Goal: Task Accomplishment & Management: Manage account settings

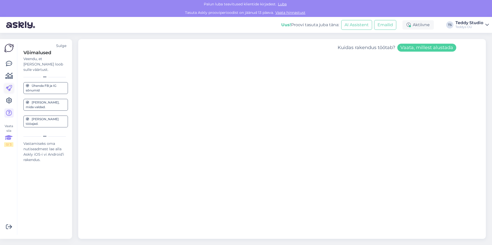
click at [9, 92] on link at bounding box center [8, 88] width 9 height 9
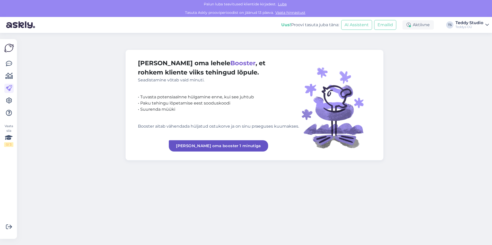
click at [9, 98] on icon at bounding box center [9, 101] width 6 height 6
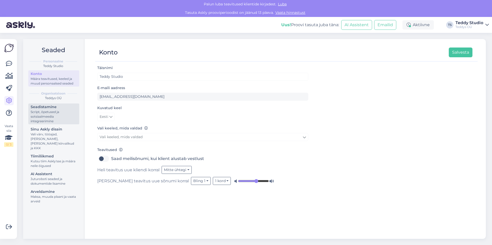
click at [57, 110] on div "Script, õpetused ja sotsiaalmeedia integreerimine" at bounding box center [54, 117] width 46 height 14
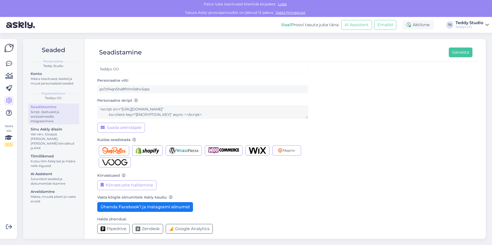
scroll to position [11, 0]
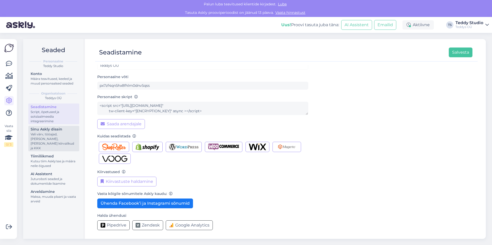
click at [65, 139] on div "Vali värv, tööajad, [PERSON_NAME], [PERSON_NAME] kiirvalikud ja KKK" at bounding box center [54, 141] width 46 height 19
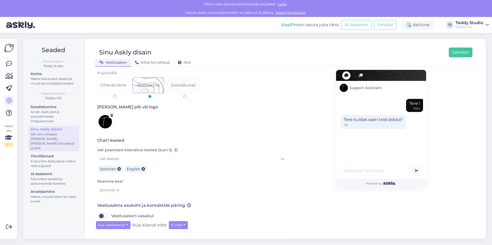
scroll to position [51, 0]
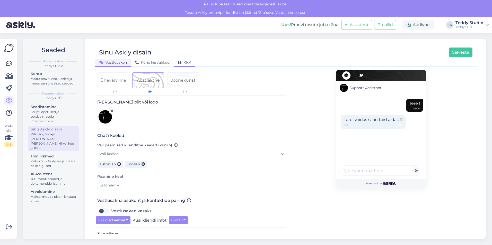
click at [183, 60] on span "KKK" at bounding box center [184, 62] width 13 height 5
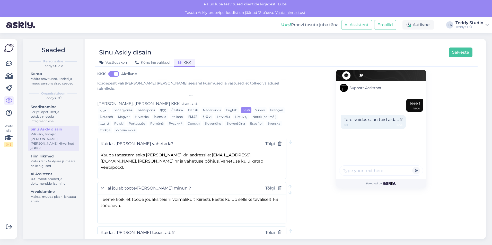
scroll to position [0, 0]
click at [140, 62] on span "Kõne kiirvalikud" at bounding box center [152, 62] width 34 height 5
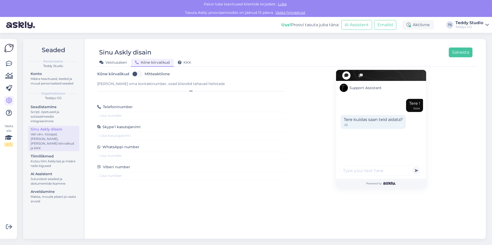
click at [145, 73] on label "Mitteaktiivne" at bounding box center [157, 74] width 25 height 8
click at [134, 73] on input "Mitteaktiivne" at bounding box center [137, 74] width 13 height 8
click at [145, 73] on label "Aktiivne" at bounding box center [153, 74] width 16 height 8
click at [134, 73] on input "Aktiivne" at bounding box center [137, 74] width 13 height 8
checkbox input "false"
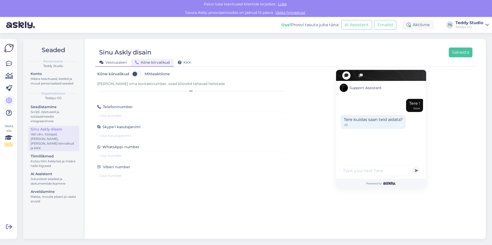
click at [115, 60] on div "Vestlusaken" at bounding box center [113, 63] width 36 height 8
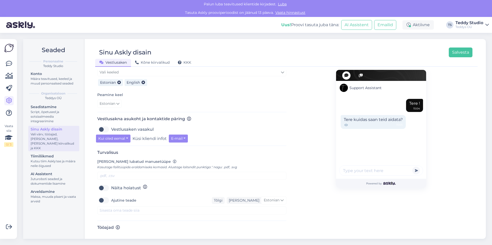
scroll to position [134, 0]
click at [111, 125] on label "Vestlusaken vasakul" at bounding box center [132, 129] width 42 height 8
click at [106, 125] on input "Vestlusaken vasakul" at bounding box center [103, 129] width 13 height 8
click at [111, 125] on label "Vestlusaken vasakul" at bounding box center [132, 129] width 42 height 8
click at [106, 125] on input "Vestlusaken vasakul" at bounding box center [103, 129] width 13 height 8
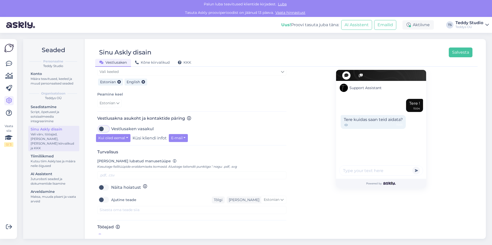
checkbox input "false"
click at [128, 134] on button "Kui oled eemal" at bounding box center [113, 138] width 34 height 8
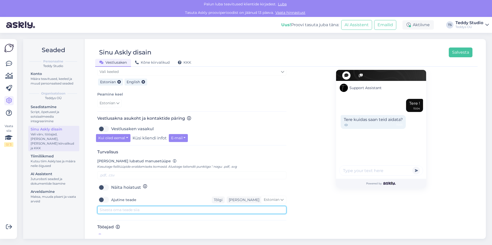
click at [141, 206] on textarea at bounding box center [191, 210] width 189 height 8
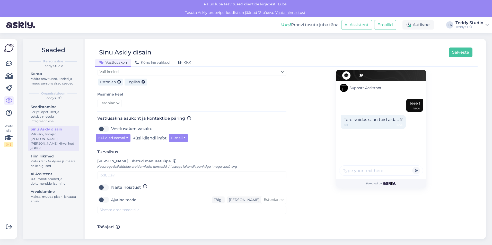
click at [302, 208] on div "Support Assistant Tere ! 15:04 Tere kuidas saan teid aidata? 15:05 Powered by" at bounding box center [380, 88] width 189 height 304
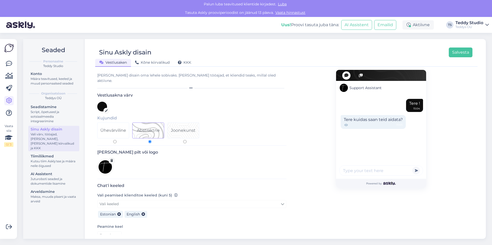
scroll to position [0, 0]
click at [155, 61] on span "Kõne kiirvalikud" at bounding box center [152, 62] width 34 height 5
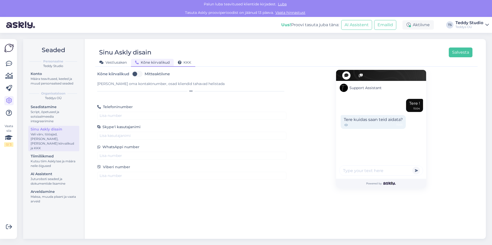
click at [192, 64] on div "KKK" at bounding box center [185, 63] width 22 height 8
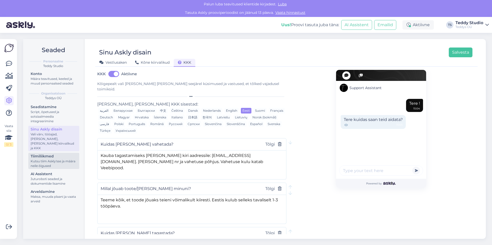
click at [65, 163] on div "Kutsu tiim Askly'sse ja määra neile õigused" at bounding box center [54, 163] width 46 height 9
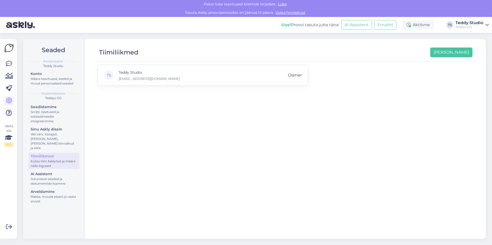
click at [210, 77] on div "TS Teddy Studio [EMAIL_ADDRESS][DOMAIN_NAME] Owner" at bounding box center [202, 75] width 211 height 21
click at [128, 77] on p "[EMAIL_ADDRESS][DOMAIN_NAME]" at bounding box center [149, 78] width 61 height 5
click at [61, 177] on div "Juturoboti seaded ja dokumentide lisamine" at bounding box center [54, 181] width 46 height 9
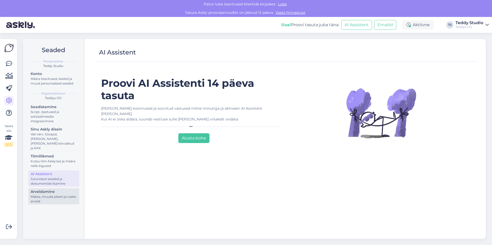
click at [62, 197] on div "Maksa, muuda plaani ja vaata arveid" at bounding box center [54, 199] width 46 height 9
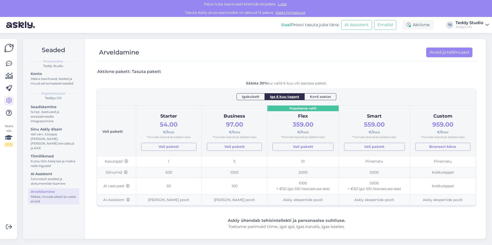
click at [310, 94] on span "Kord aastas" at bounding box center [320, 96] width 21 height 5
click at [297, 99] on span "Iga 6 kuu tagant" at bounding box center [284, 96] width 29 height 5
drag, startPoint x: 240, startPoint y: 84, endPoint x: 326, endPoint y: 87, distance: 86.2
click at [326, 87] on div "Aktiivne pakett: Tasuta pakett Säästa 30% kui valid 6 kuu või aastase paketi. I…" at bounding box center [286, 183] width 378 height 237
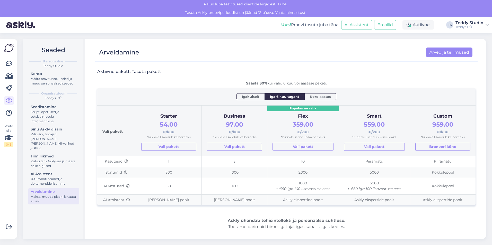
drag, startPoint x: 338, startPoint y: 86, endPoint x: 257, endPoint y: 84, distance: 81.0
click at [257, 84] on div "Säästa 30% kui valid 6 kuu või aastase paketi." at bounding box center [286, 83] width 378 height 5
click at [256, 84] on b "Säästa 30%" at bounding box center [256, 83] width 21 height 5
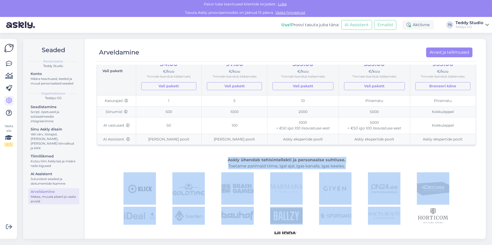
scroll to position [67, 0]
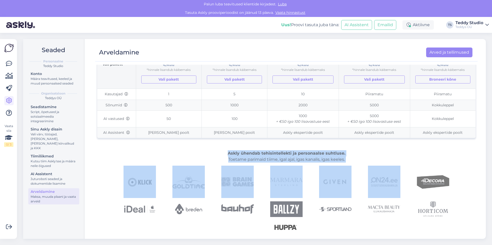
drag, startPoint x: 223, startPoint y: 220, endPoint x: 359, endPoint y: 166, distance: 146.4
click at [359, 166] on div "Aktiivne pakett: Tasuta pakett Säästa 30% kui valid 6 kuu või aastase paketi. I…" at bounding box center [286, 115] width 378 height 237
drag, startPoint x: 359, startPoint y: 166, endPoint x: 358, endPoint y: 162, distance: 4.6
click at [358, 162] on div "Askly ühendab tehisintellekti ja personaalse suhtluse. Toetame parimaid tiime, …" at bounding box center [286, 156] width 378 height 12
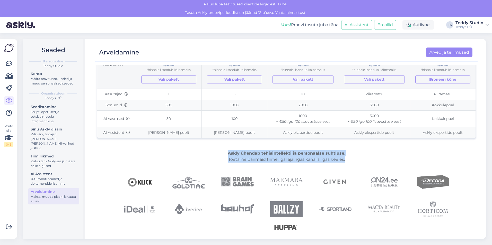
drag, startPoint x: 353, startPoint y: 161, endPoint x: 212, endPoint y: 153, distance: 140.4
click at [212, 153] on div "Askly ühendab tehisintellekti ja personaalse suhtluse. Toetame parimaid tiime, …" at bounding box center [286, 156] width 378 height 12
drag, startPoint x: 216, startPoint y: 153, endPoint x: 347, endPoint y: 163, distance: 131.1
click at [347, 163] on div "Askly ühendab tehisintellekti ja personaalse suhtluse. Toetame parimaid tiime, …" at bounding box center [286, 156] width 378 height 12
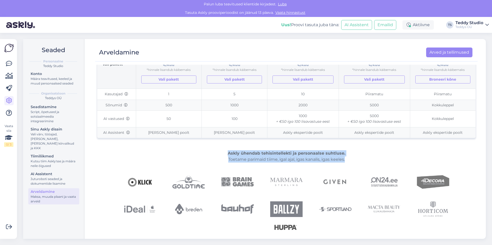
click at [347, 163] on div "Askly ühendab tehisintellekti ja personaalse suhtluse. Toetame parimaid tiime, …" at bounding box center [286, 156] width 378 height 12
drag, startPoint x: 348, startPoint y: 161, endPoint x: 213, endPoint y: 155, distance: 134.9
click at [213, 155] on div "Askly ühendab tehisintellekti ja personaalse suhtluse. Toetame parimaid tiime, …" at bounding box center [286, 156] width 378 height 12
drag, startPoint x: 214, startPoint y: 153, endPoint x: 345, endPoint y: 162, distance: 131.0
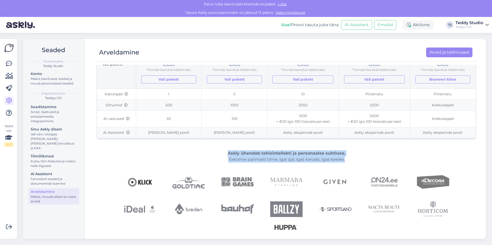
click at [345, 162] on div "Askly ühendab tehisintellekti ja personaalse suhtluse. Toetame parimaid tiime, …" at bounding box center [286, 156] width 378 height 12
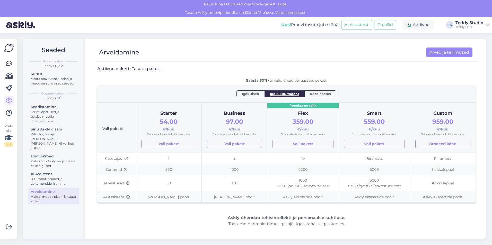
scroll to position [0, 0]
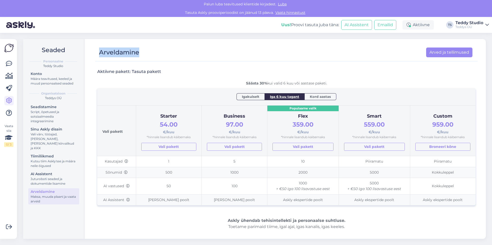
drag, startPoint x: 98, startPoint y: 49, endPoint x: 142, endPoint y: 52, distance: 44.8
click at [142, 52] on div "Arveldamine Arved ja tellimused" at bounding box center [283, 53] width 377 height 10
drag, startPoint x: 161, startPoint y: 70, endPoint x: 96, endPoint y: 69, distance: 65.3
click at [96, 69] on div "Aktiivne pakett: Tasuta pakett Säästa 30% kui valid 6 kuu või aastase paketi. I…" at bounding box center [286, 150] width 382 height 170
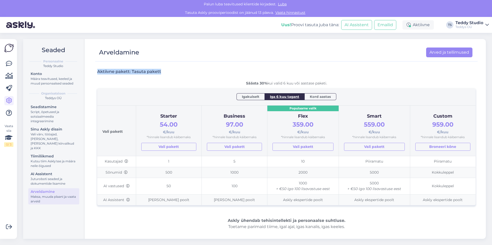
click at [96, 69] on div "Aktiivne pakett: Tasuta pakett Säästa 30% kui valid 6 kuu või aastase paketi. I…" at bounding box center [286, 150] width 382 height 170
click at [49, 177] on div "Juturoboti seaded ja dokumentide lisamine" at bounding box center [54, 181] width 46 height 9
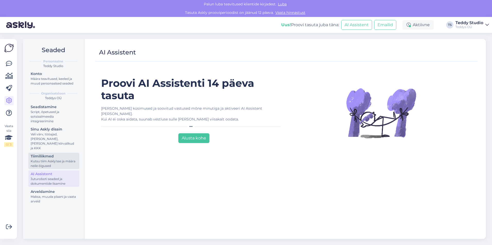
click at [51, 159] on div "Kutsu tiim Askly'sse ja määra neile õigused" at bounding box center [54, 163] width 46 height 9
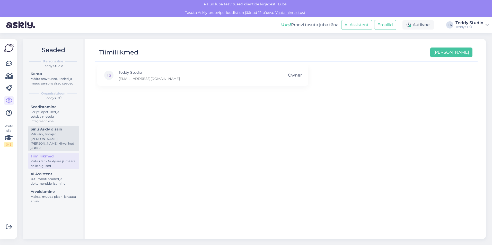
click at [55, 138] on div "Vali värv, tööajad, [PERSON_NAME], [PERSON_NAME] kiirvalikud ja KKK" at bounding box center [54, 141] width 46 height 19
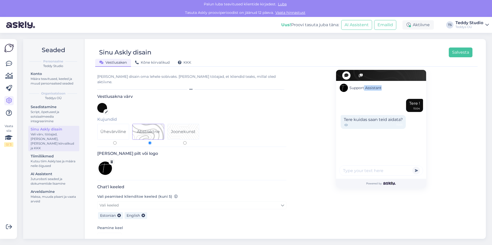
drag, startPoint x: 361, startPoint y: 86, endPoint x: 403, endPoint y: 90, distance: 41.8
click at [403, 90] on div "Support Assistant" at bounding box center [381, 88] width 90 height 14
drag, startPoint x: 403, startPoint y: 90, endPoint x: 377, endPoint y: 87, distance: 26.3
click at [377, 87] on span "Support Assistant" at bounding box center [365, 87] width 32 height 5
click at [189, 88] on icon at bounding box center [190, 89] width 3 height 3
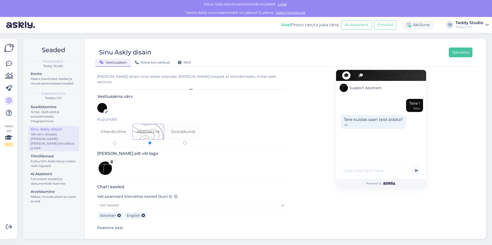
click at [190, 88] on icon at bounding box center [190, 89] width 3 height 3
click at [192, 81] on div "[PERSON_NAME] disain oma lehele sobivaks. [PERSON_NAME] tööajad, et kliendid te…" at bounding box center [191, 82] width 189 height 17
click at [160, 64] on span "Kõne kiirvalikud" at bounding box center [152, 62] width 34 height 5
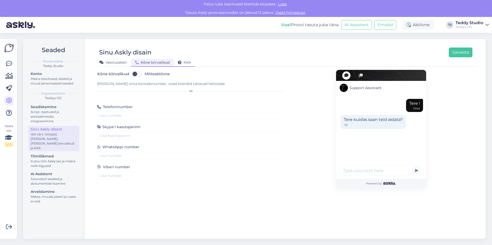
click at [185, 60] on div "KKK" at bounding box center [185, 63] width 22 height 8
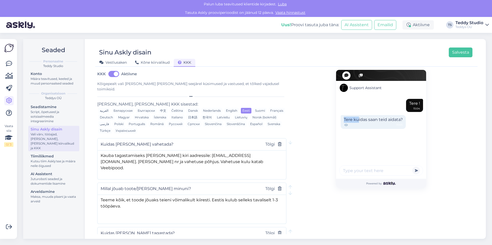
drag, startPoint x: 355, startPoint y: 118, endPoint x: 337, endPoint y: 120, distance: 18.4
click at [339, 120] on div "Tere kuidas saan teid aidata? 15:05" at bounding box center [381, 123] width 84 height 17
drag, startPoint x: 340, startPoint y: 120, endPoint x: 358, endPoint y: 126, distance: 19.2
click at [358, 126] on div "Tere kuidas saan teid aidata? 15:05" at bounding box center [373, 122] width 65 height 14
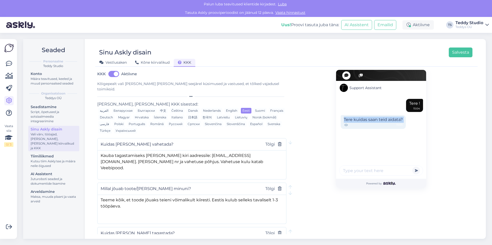
click at [358, 126] on div "15:05" at bounding box center [373, 125] width 59 height 5
click at [63, 159] on div "Kutsu tiim Askly'sse ja määra neile õigused" at bounding box center [54, 163] width 46 height 9
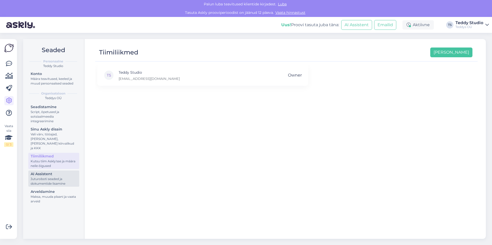
click at [60, 172] on div "AI Assistent" at bounding box center [54, 174] width 46 height 5
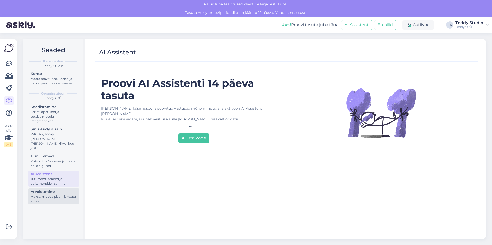
click at [58, 195] on div "Maksa, muuda plaani ja vaata arveid" at bounding box center [54, 199] width 46 height 9
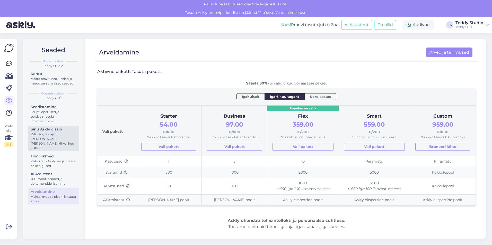
click at [61, 136] on div "Vali värv, tööajad, [PERSON_NAME], [PERSON_NAME] kiirvalikud ja KKK" at bounding box center [54, 141] width 46 height 19
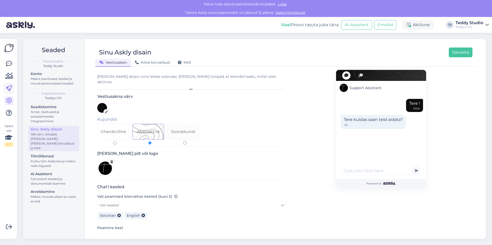
click at [10, 90] on icon at bounding box center [9, 88] width 6 height 6
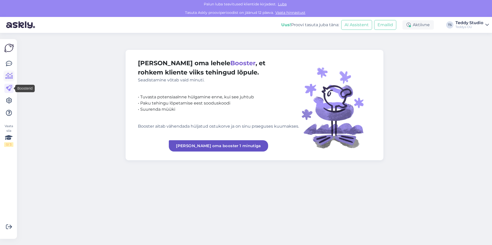
click at [11, 79] on icon at bounding box center [8, 76] width 7 height 6
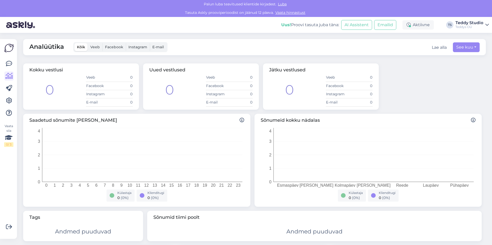
click at [94, 49] on span "Veeb" at bounding box center [95, 47] width 10 height 5
click at [88, 43] on input "Veeb" at bounding box center [88, 43] width 0 height 0
click at [111, 48] on span "Facebook" at bounding box center [114, 47] width 18 height 5
click at [102, 43] on input "Facebook" at bounding box center [102, 43] width 0 height 0
click at [131, 48] on span "Instagram" at bounding box center [137, 47] width 19 height 5
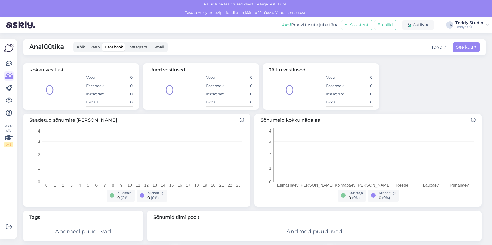
click at [126, 43] on input "Instagram" at bounding box center [126, 43] width 0 height 0
click at [162, 47] on span "E-mail" at bounding box center [158, 47] width 12 height 5
click at [150, 43] on input "E-mail" at bounding box center [150, 43] width 0 height 0
click at [81, 46] on span "Kõik" at bounding box center [81, 47] width 8 height 5
click at [74, 43] on input "Kõik" at bounding box center [74, 43] width 0 height 0
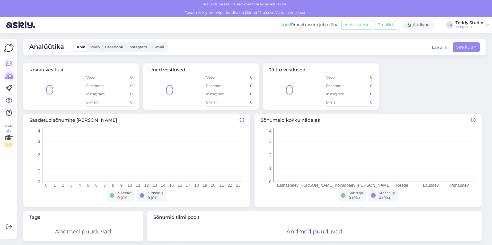
click at [6, 67] on icon at bounding box center [9, 64] width 6 height 6
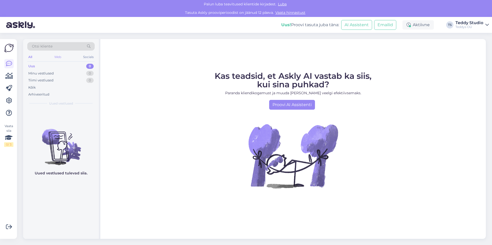
click at [57, 58] on div "Web" at bounding box center [57, 57] width 9 height 7
click at [89, 57] on div "Socials" at bounding box center [88, 57] width 13 height 7
click at [30, 56] on div "All" at bounding box center [30, 57] width 6 height 7
click at [11, 89] on icon at bounding box center [9, 88] width 6 height 6
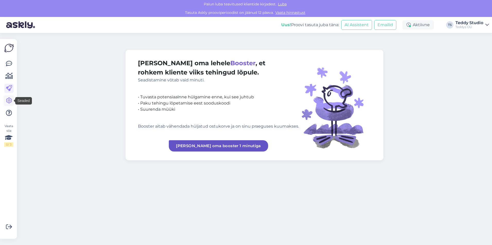
click at [12, 103] on link at bounding box center [8, 100] width 9 height 9
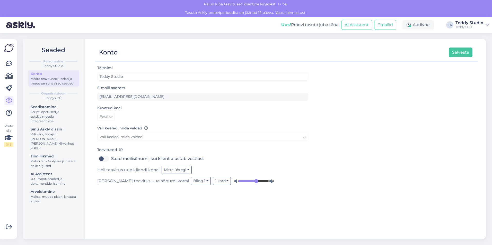
click at [350, 95] on div "Täisnimi Teddy Studio E-maili aadress [EMAIL_ADDRESS][DOMAIN_NAME] Kuvatud keel…" at bounding box center [286, 150] width 382 height 170
click at [458, 25] on div "Teddys OÜ" at bounding box center [469, 27] width 28 height 4
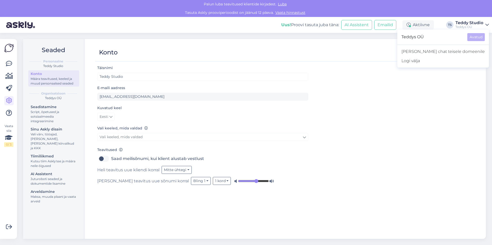
click at [424, 86] on div "Täisnimi Teddy Studio E-maili aadress [EMAIL_ADDRESS][DOMAIN_NAME] Kuvatud keel…" at bounding box center [286, 150] width 382 height 170
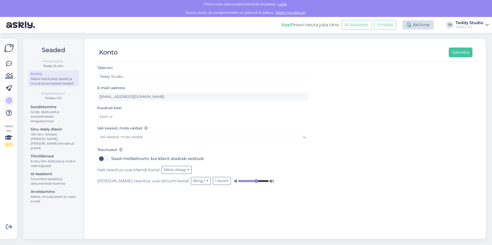
click at [420, 25] on div "Aktiivne" at bounding box center [417, 24] width 31 height 9
click at [57, 113] on div "Script, õpetused ja sotsiaalmeedia integreerimine" at bounding box center [54, 117] width 46 height 14
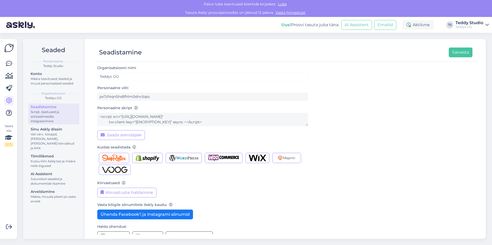
click at [377, 136] on div "Organisatsiooni nimi Teddys OÜ Personaalne võti px7zf4qn5hx8fhlm0dnv5qss Person…" at bounding box center [286, 155] width 378 height 181
click at [60, 131] on div "Sinu Askly disain" at bounding box center [54, 129] width 46 height 5
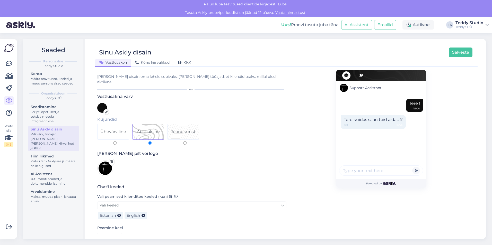
click at [8, 49] on img at bounding box center [9, 48] width 10 height 10
click at [8, 63] on icon at bounding box center [9, 64] width 6 height 6
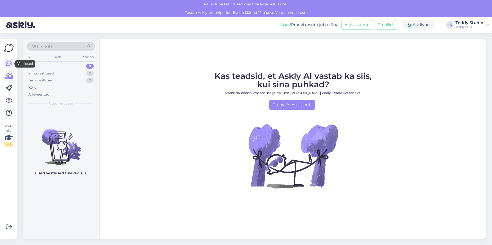
click at [8, 75] on icon at bounding box center [8, 76] width 7 height 6
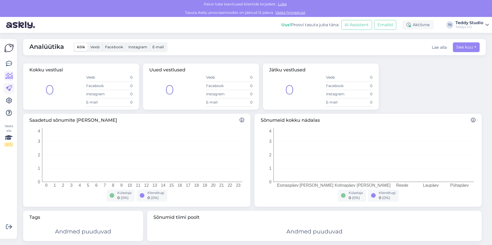
click at [10, 90] on icon at bounding box center [9, 88] width 6 height 6
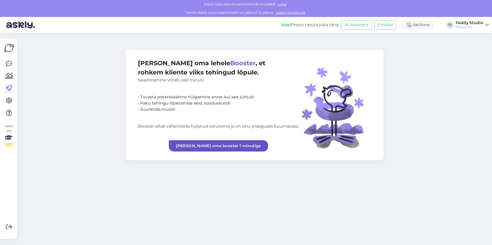
click at [14, 108] on div "Vaata siia 0 / 3" at bounding box center [9, 139] width 10 height 192
click at [12, 111] on icon at bounding box center [9, 113] width 6 height 6
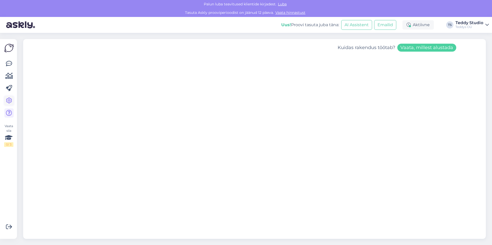
click at [11, 98] on icon at bounding box center [9, 101] width 6 height 6
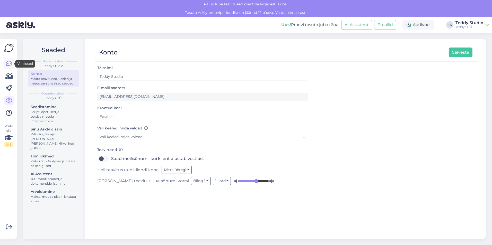
click at [13, 66] on link at bounding box center [8, 63] width 9 height 9
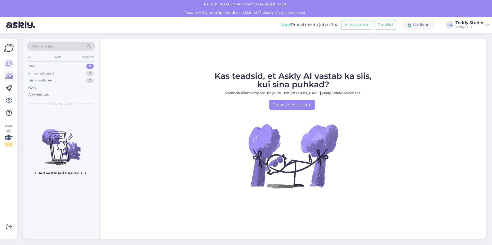
click at [8, 76] on icon at bounding box center [8, 76] width 7 height 6
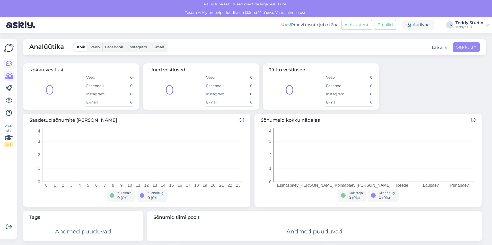
click at [7, 65] on icon at bounding box center [9, 64] width 6 height 6
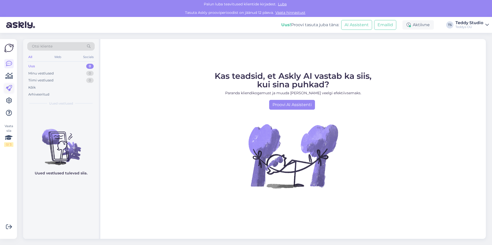
click at [10, 92] on link at bounding box center [8, 88] width 9 height 9
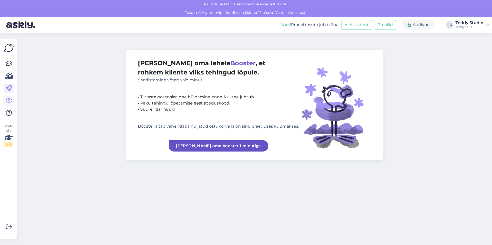
click at [8, 100] on icon at bounding box center [9, 101] width 6 height 6
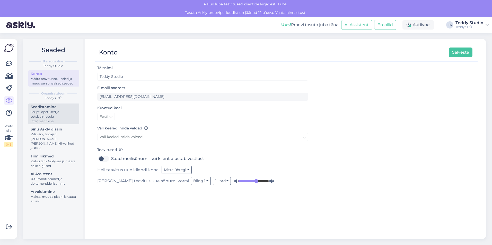
click at [52, 113] on div "Script, õpetused ja sotsiaalmeedia integreerimine" at bounding box center [54, 117] width 46 height 14
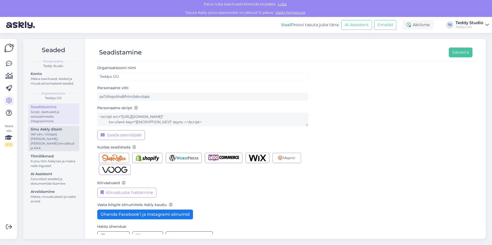
click at [51, 133] on div "Vali värv, tööajad, [PERSON_NAME], [PERSON_NAME] kiirvalikud ja KKK" at bounding box center [54, 141] width 46 height 19
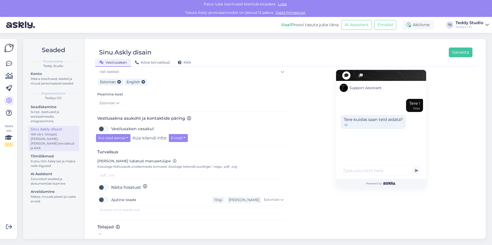
scroll to position [108, 0]
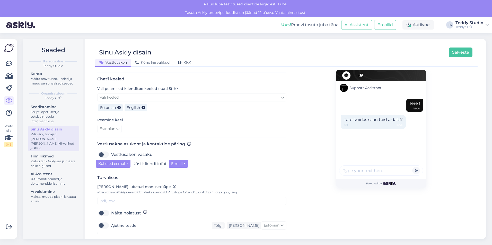
click at [111, 151] on label "Vestlusaken vasakul" at bounding box center [132, 155] width 42 height 8
click at [102, 151] on input "Vestlusaken vasakul" at bounding box center [103, 155] width 13 height 8
checkbox input "true"
click at [187, 64] on span "KKK" at bounding box center [184, 62] width 13 height 5
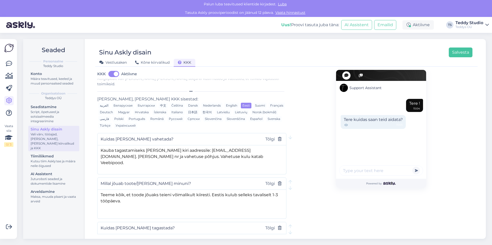
scroll to position [0, 0]
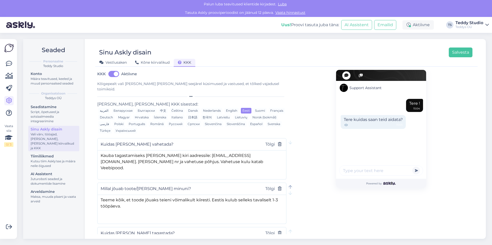
click at [288, 185] on icon at bounding box center [290, 187] width 4 height 4
type input "Millal jõuab toote/[PERSON_NAME] minuni?"
type textarea "Teeme kõik, et toode jõuaks teieni võimalikult kiiresti. Eestis kulub selleks t…"
type input "Kuidas [PERSON_NAME] vahetada?"
type textarea "Kauba tagastamiseks [PERSON_NAME] kiri aadressile: [EMAIL_ADDRESS][DOMAIN_NAME]…"
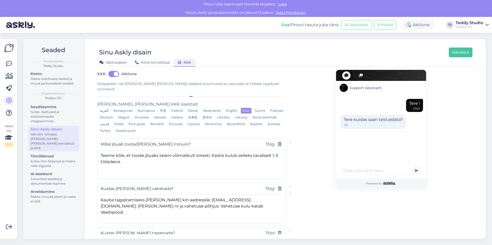
click at [138, 141] on input "Millal jõuab toote/[PERSON_NAME] minuni?" at bounding box center [179, 144] width 157 height 7
drag, startPoint x: 160, startPoint y: 137, endPoint x: 93, endPoint y: 136, distance: 66.9
click at [93, 136] on div "Sinu Askly disain Salvesta Vestlusaken Kõne kiirvalikud KKK KKK Aktiivne Kõigep…" at bounding box center [286, 139] width 399 height 200
paste input "Kui kiiresti jõuab e-poest tellitud pakk"
click at [178, 141] on input "Kui kiiresti jõuab e-poest tellitud pakk minuni?" at bounding box center [179, 144] width 157 height 7
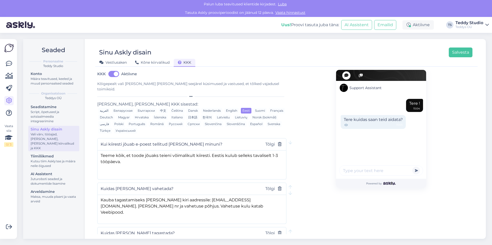
type input "Kui kiiresti jõuab e-poest tellitud [PERSON_NAME] minuni?"
click at [188, 155] on textarea "Teeme kõik, et toode jõuaks teieni võimalikult kiiresti. Eestis kulub selleks t…" at bounding box center [191, 164] width 189 height 27
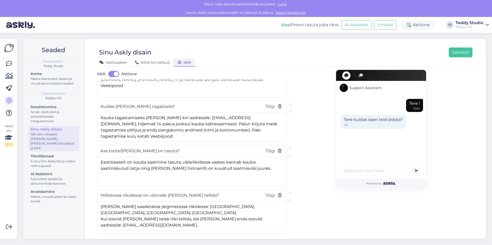
scroll to position [226, 0]
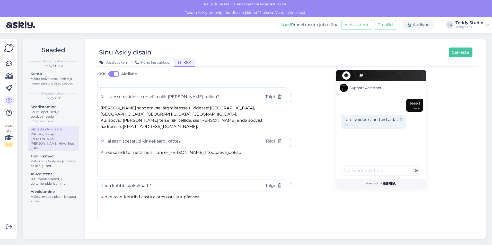
click at [126, 234] on span "[PERSON_NAME] uus küsimus" at bounding box center [137, 237] width 63 height 6
click at [136, 227] on input "text" at bounding box center [176, 230] width 150 height 7
paste input "Millal tuleb soovitud toode või suurus uuesti müüki?"
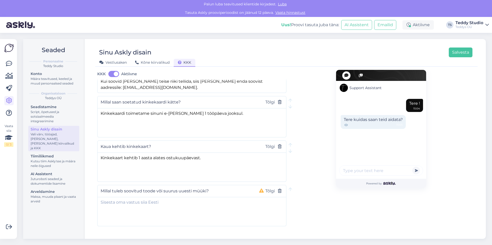
scroll to position [270, 0]
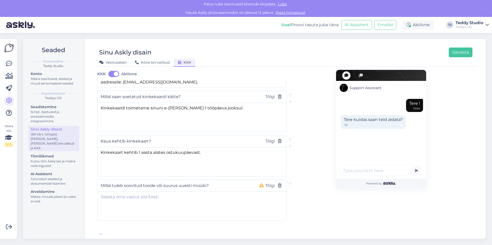
type input "Millal tuleb soovitud toode või suurus uuesti müüki?"
click at [196, 186] on div "Millal tuleb soovitud toode või suurus uuesti müüki? Tõlgi" at bounding box center [191, 186] width 189 height 12
click at [195, 192] on textarea at bounding box center [191, 205] width 189 height 27
click at [137, 199] on textarea at bounding box center [191, 205] width 189 height 27
paste textarea "[PERSON_NAME] toote või suuruse saabumise täpset aega kahjuks ette öelda ei saa…"
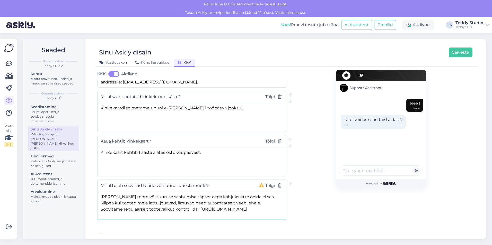
click at [239, 204] on textarea "[PERSON_NAME] toote või suuruse saabumise täpset aega kahjuks ette öelda ei saa…" at bounding box center [191, 205] width 189 height 27
drag, startPoint x: 229, startPoint y: 205, endPoint x: 99, endPoint y: 206, distance: 129.6
click at [99, 206] on textarea "[PERSON_NAME] toote või suuruse saabumise täpset aega kahjuks ette öelda ei saa…" at bounding box center [191, 205] width 189 height 27
click at [229, 207] on textarea "[PERSON_NAME] toote või suuruse saabumise täpset aega kahjuks ette öelda ei saa…" at bounding box center [191, 205] width 189 height 27
drag, startPoint x: 226, startPoint y: 203, endPoint x: 101, endPoint y: 203, distance: 125.5
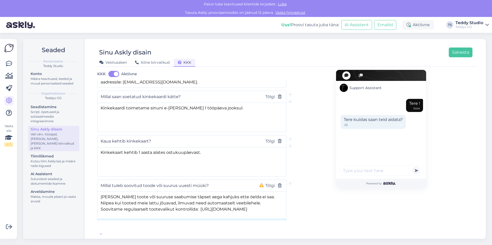
click at [101, 203] on textarea "[PERSON_NAME] toote või suuruse saabumise täpset aega kahjuks ette öelda ei saa…" at bounding box center [191, 205] width 189 height 27
click at [122, 211] on textarea "[PERSON_NAME] toote või suuruse saabumise täpset aega kahjuks ette öelda ei saa…" at bounding box center [191, 205] width 189 height 27
click at [253, 209] on textarea "[PERSON_NAME] toote või suuruse saabumise täpset aega kahjuks ette öelda ei saa…" at bounding box center [191, 205] width 189 height 27
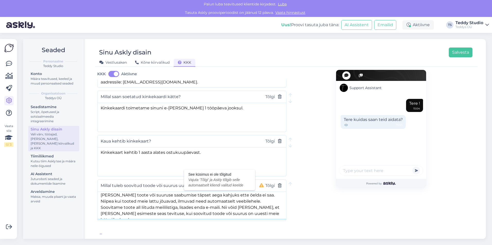
type textarea "[PERSON_NAME] toote või suuruse saabumise täpset aega kahjuks ette öelda ei saa…"
click at [260, 184] on icon at bounding box center [261, 186] width 5 height 4
click at [266, 183] on button "Tõlgi" at bounding box center [270, 186] width 13 height 7
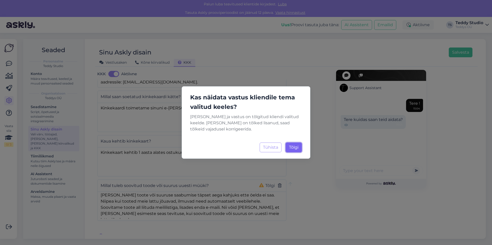
click at [293, 147] on span "Tõlgi" at bounding box center [294, 147] width 10 height 5
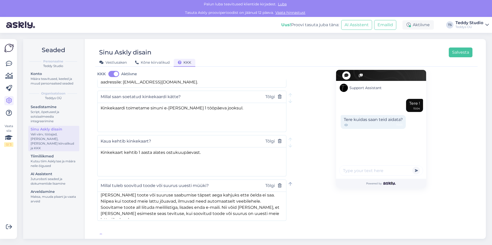
click at [288, 182] on icon at bounding box center [290, 184] width 4 height 4
type input "Millal tuleb soovitud toode või suurus uuesti müüki?"
type textarea "[PERSON_NAME] toote või suuruse saabumise täpset aega kahjuks ette öelda ei saa…"
type input "Kaua kehtib kinkekaart?"
type textarea "Kinkekaart kehtib 1 aasta alates ostukuupäevast."
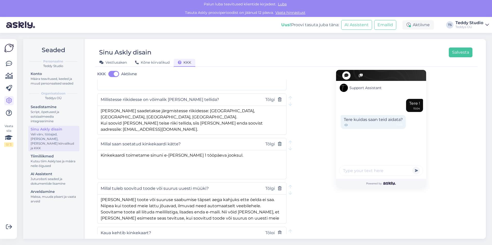
scroll to position [219, 0]
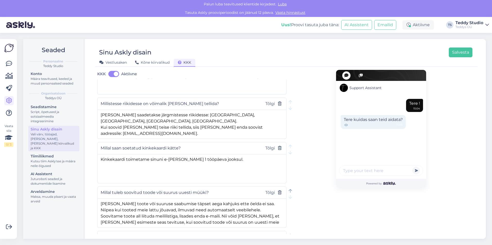
click at [289, 189] on icon at bounding box center [290, 191] width 4 height 4
type input "Millal tuleb soovitud toode või suurus uuesti müüki?"
type textarea "[PERSON_NAME] toote või suuruse saabumise täpset aega kahjuks ette öelda ei saa…"
type input "Millal saan soetatud kinkekaardi kätte?"
type textarea "Kinkekaardi toimetame sinuni e-[PERSON_NAME] 1 tööpäeva jooksul."
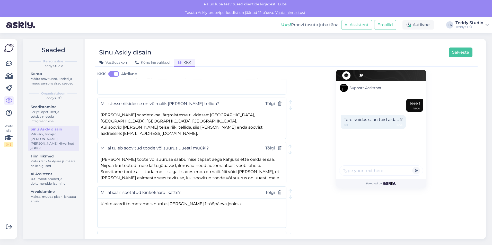
scroll to position [167, 0]
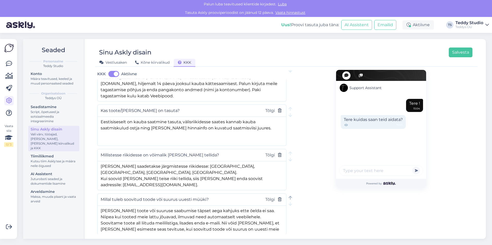
click at [289, 196] on icon at bounding box center [290, 198] width 4 height 4
type input "Millal tuleb soovitud toode või suurus uuesti müüki?"
type textarea "[PERSON_NAME] toote või suuruse saabumise täpset aega kahjuks ette öelda ei saa…"
type input "Millistesse riikidesse on võimalik [PERSON_NAME] tellida?"
type textarea "[PERSON_NAME] saadetakse järgmistesse riikidesse: [GEOGRAPHIC_DATA], [GEOGRAPHI…"
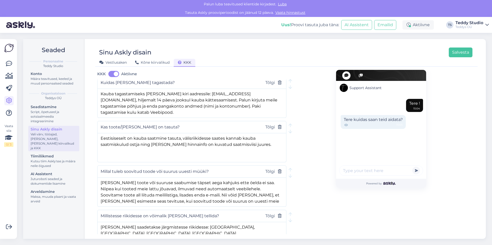
scroll to position [141, 0]
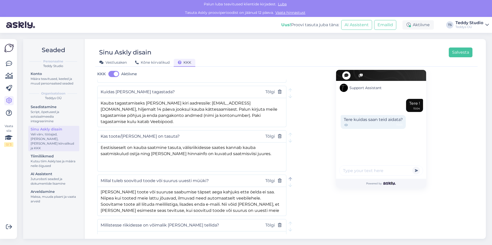
click at [289, 177] on icon at bounding box center [290, 179] width 4 height 4
type input "Millal tuleb soovitud toode või suurus uuesti müüki?"
type textarea "[PERSON_NAME] toote või suuruse saabumise täpset aega kahjuks ette öelda ei saa…"
type input "Kas toote/[PERSON_NAME] on tasuta?"
type textarea "Eestisiseselt on kauba saatmine tasuta, välisriikidesse saates kannab kauba saa…"
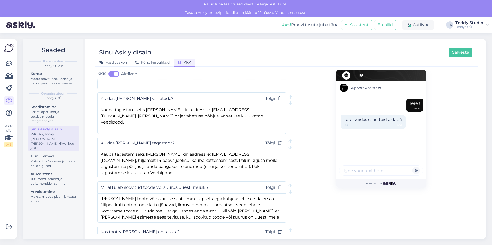
scroll to position [90, 0]
click at [288, 184] on icon at bounding box center [290, 186] width 4 height 4
type input "Millal tuleb soovitud toode või suurus uuesti müüki?"
type textarea "[PERSON_NAME] toote või suuruse saabumise täpset aega kahjuks ette öelda ei saa…"
type input "Kuidas [PERSON_NAME] tagastada?"
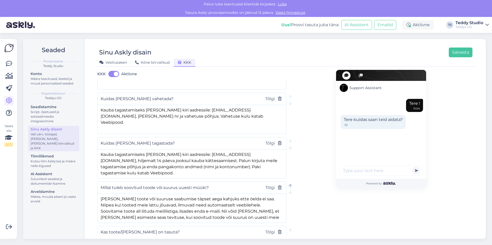
type textarea "Kauba tagastamiseks [PERSON_NAME] kiri aadressile: [EMAIL_ADDRESS][DOMAIN_NAME]…"
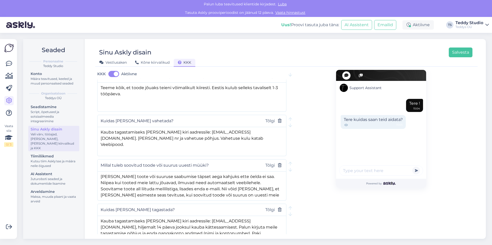
scroll to position [39, 0]
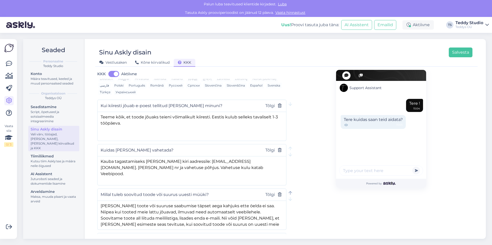
click at [288, 191] on icon at bounding box center [290, 193] width 4 height 4
type input "Millal tuleb soovitud toode või suurus uuesti müüki?"
type textarea "[PERSON_NAME] toote või suuruse saabumise täpset aega kahjuks ette öelda ei saa…"
type input "Kuidas [PERSON_NAME] vahetada?"
type textarea "Kauba tagastamiseks [PERSON_NAME] kiri aadressile: [EMAIL_ADDRESS][DOMAIN_NAME]…"
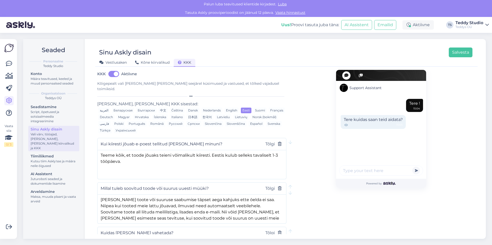
scroll to position [0, 0]
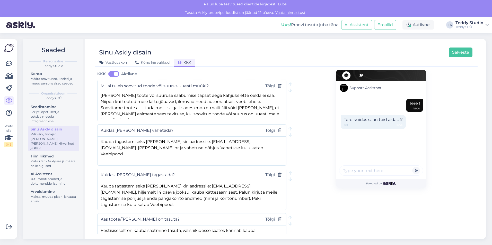
scroll to position [129, 0]
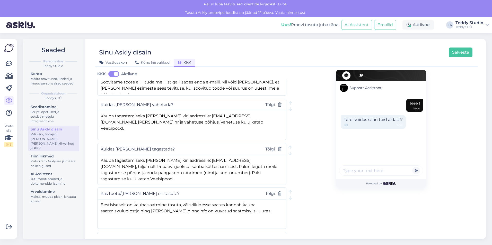
click at [122, 191] on input "Kas toote/[PERSON_NAME] on tasuta?" at bounding box center [179, 194] width 157 height 7
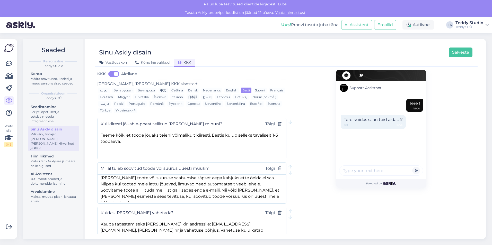
scroll to position [0, 0]
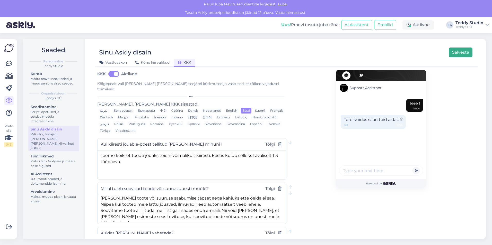
type input "Kas [PERSON_NAME] on tasuta?"
click at [461, 49] on button "Salvesta" at bounding box center [461, 53] width 24 height 10
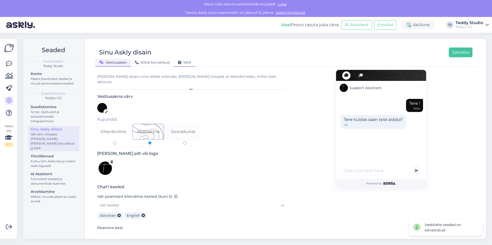
click at [192, 62] on div "KKK" at bounding box center [185, 63] width 22 height 8
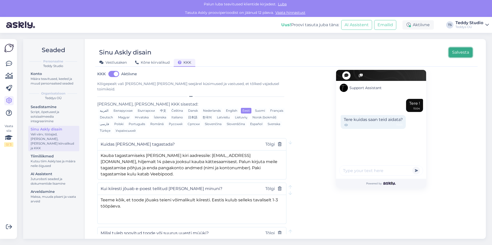
drag, startPoint x: 462, startPoint y: 52, endPoint x: 459, endPoint y: 52, distance: 3.6
click at [462, 52] on button "Salvesta" at bounding box center [461, 53] width 24 height 10
